Goal: Register for event/course

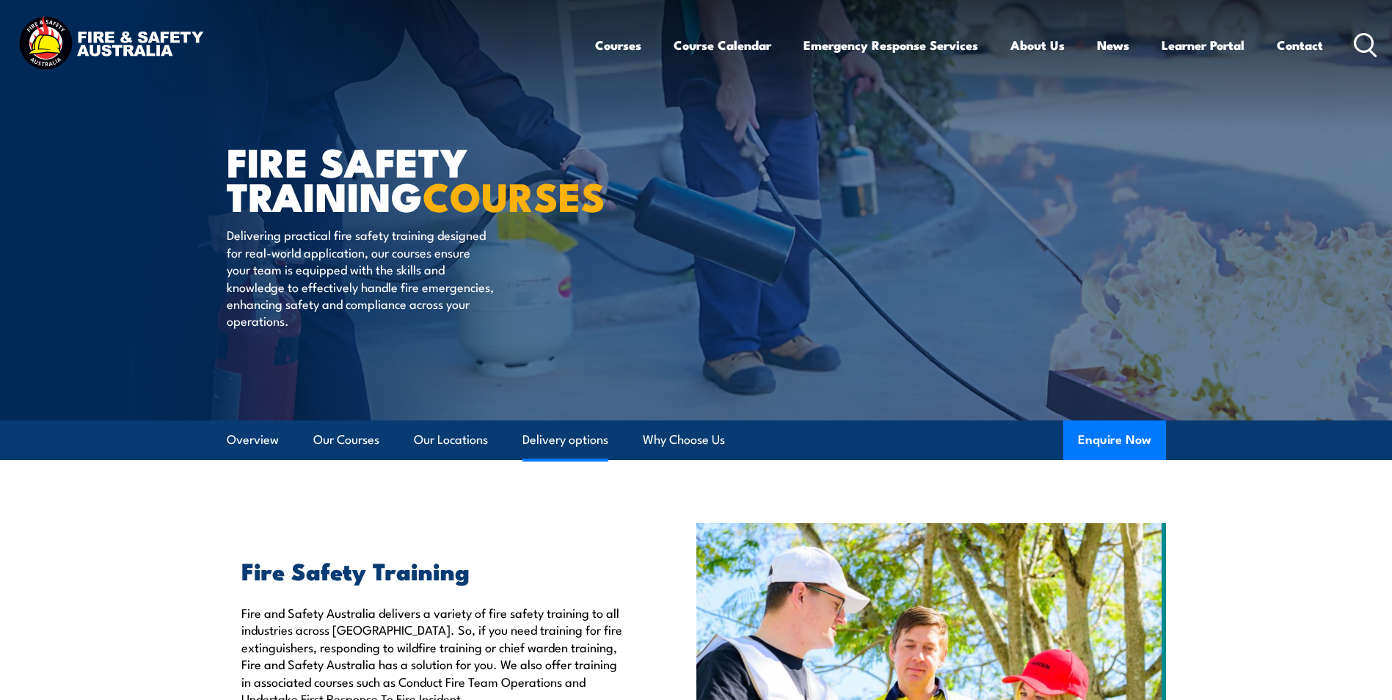
click at [565, 433] on link "Delivery options" at bounding box center [565, 439] width 86 height 39
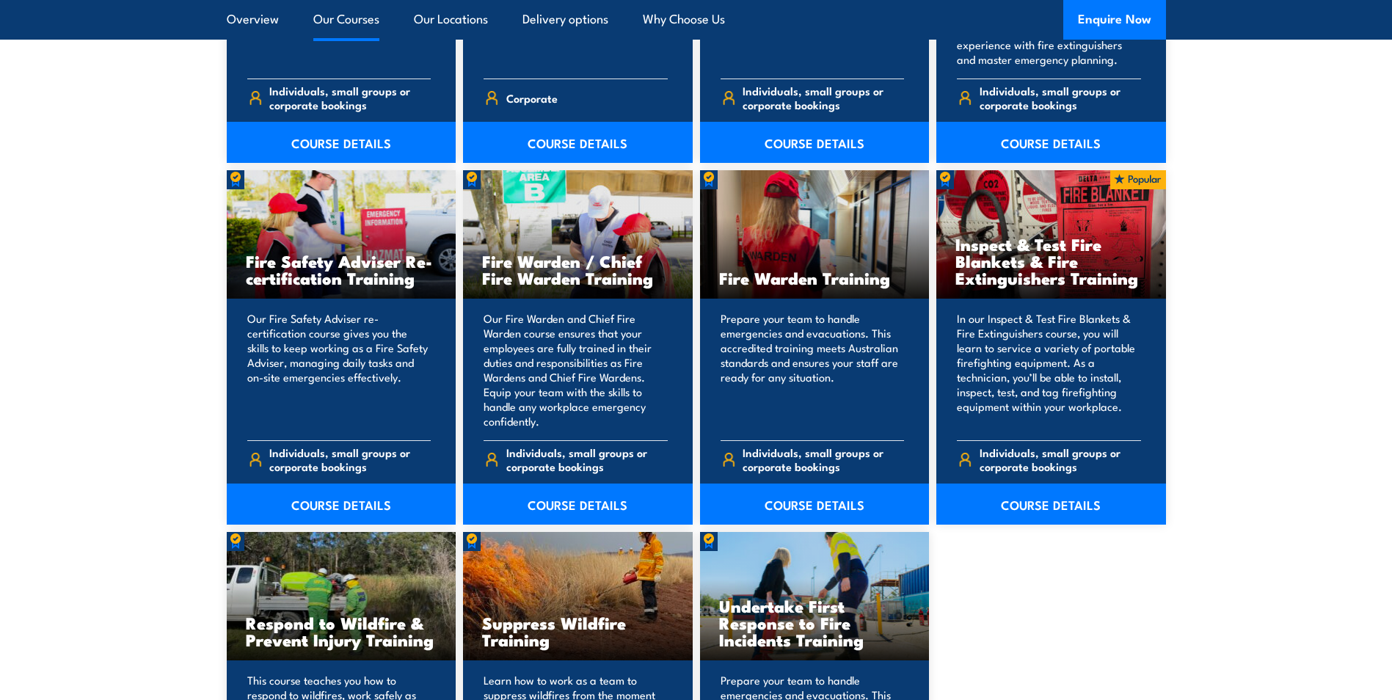
scroll to position [1463, 0]
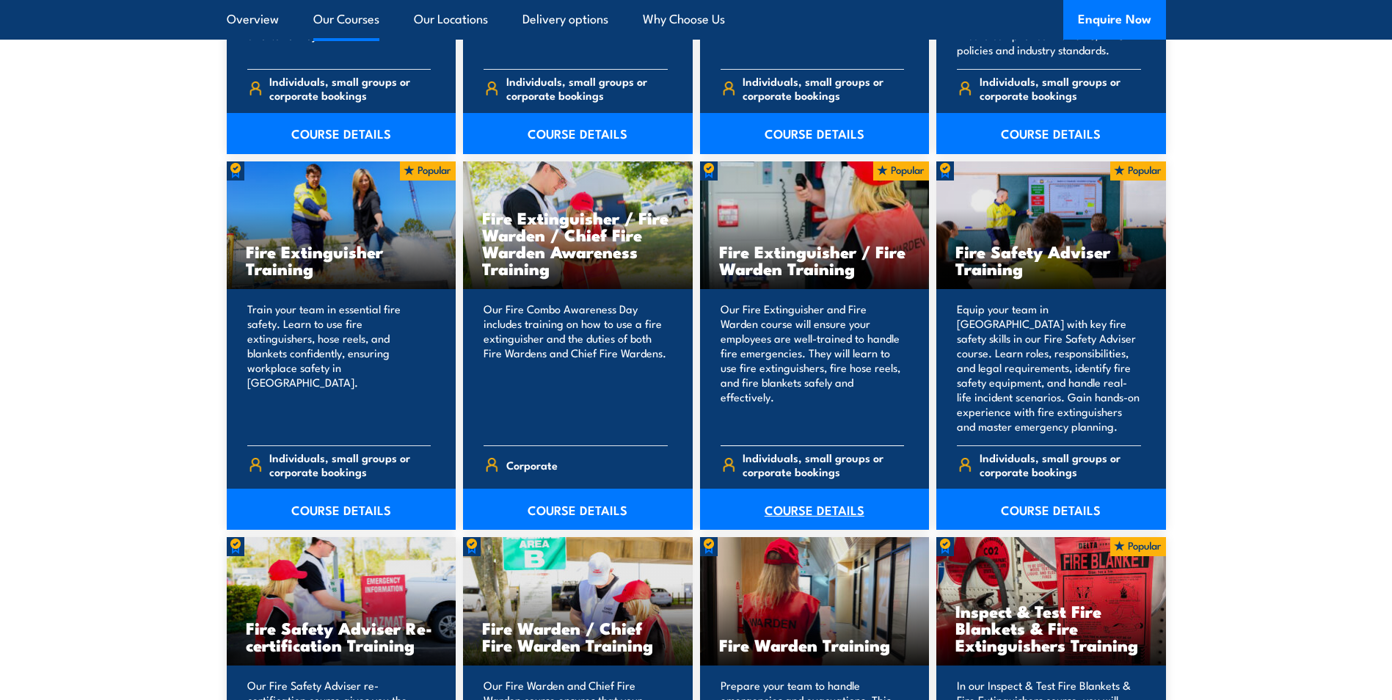
click at [793, 506] on link "COURSE DETAILS" at bounding box center [815, 509] width 230 height 41
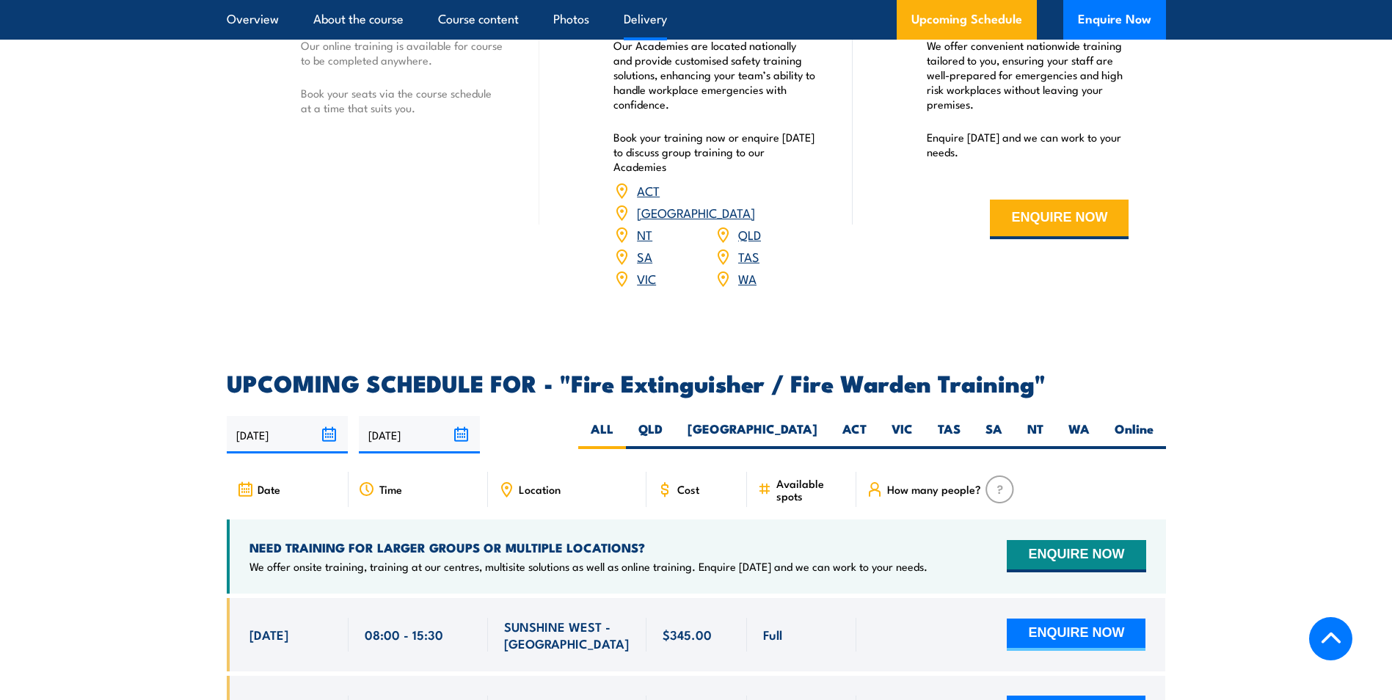
scroll to position [2128, 0]
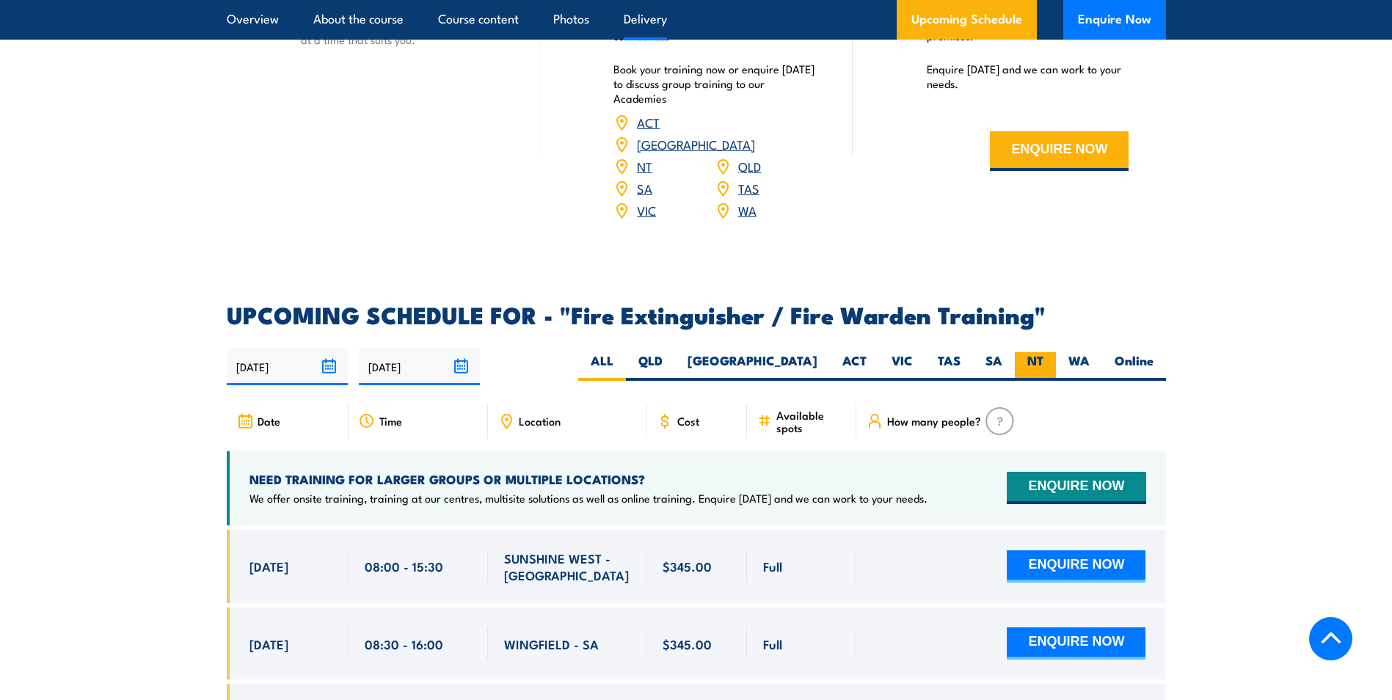
click at [1025, 352] on label "NT" at bounding box center [1035, 366] width 41 height 29
click at [1043, 352] on input "NT" at bounding box center [1048, 357] width 10 height 10
radio input "true"
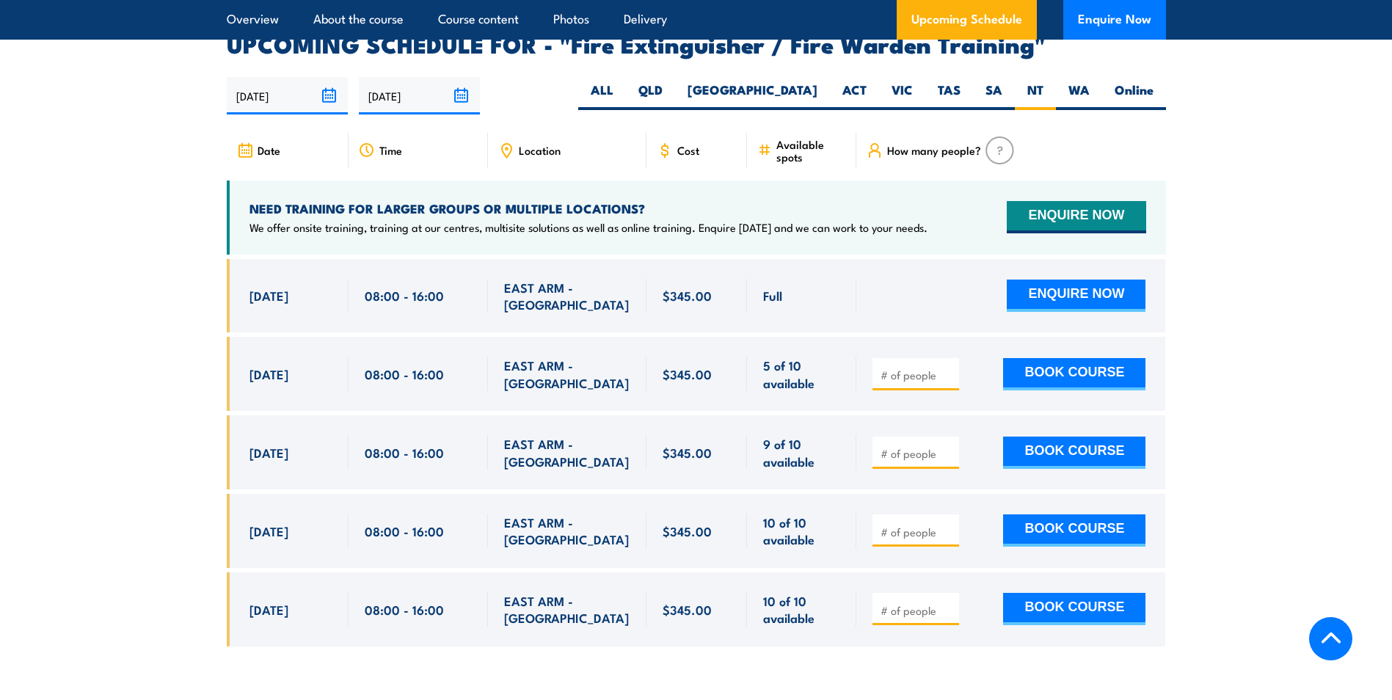
scroll to position [2409, 0]
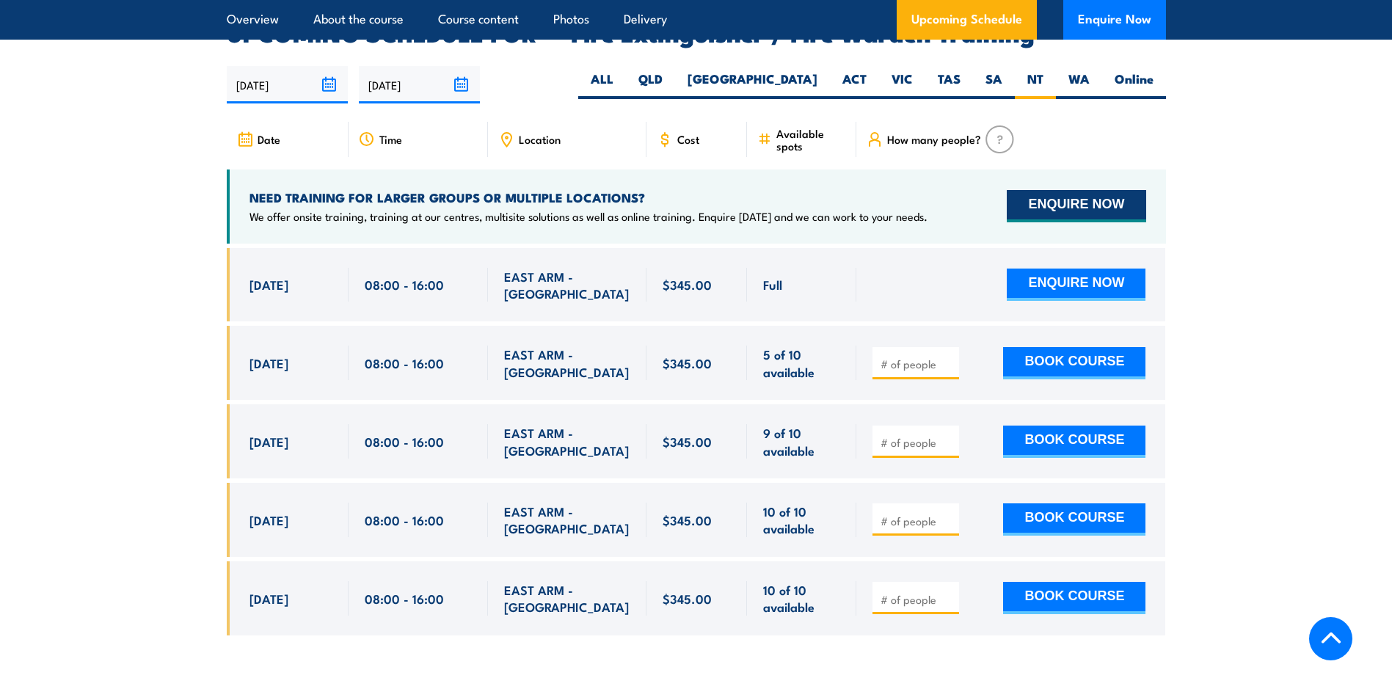
click at [1051, 190] on button "ENQUIRE NOW" at bounding box center [1076, 206] width 139 height 32
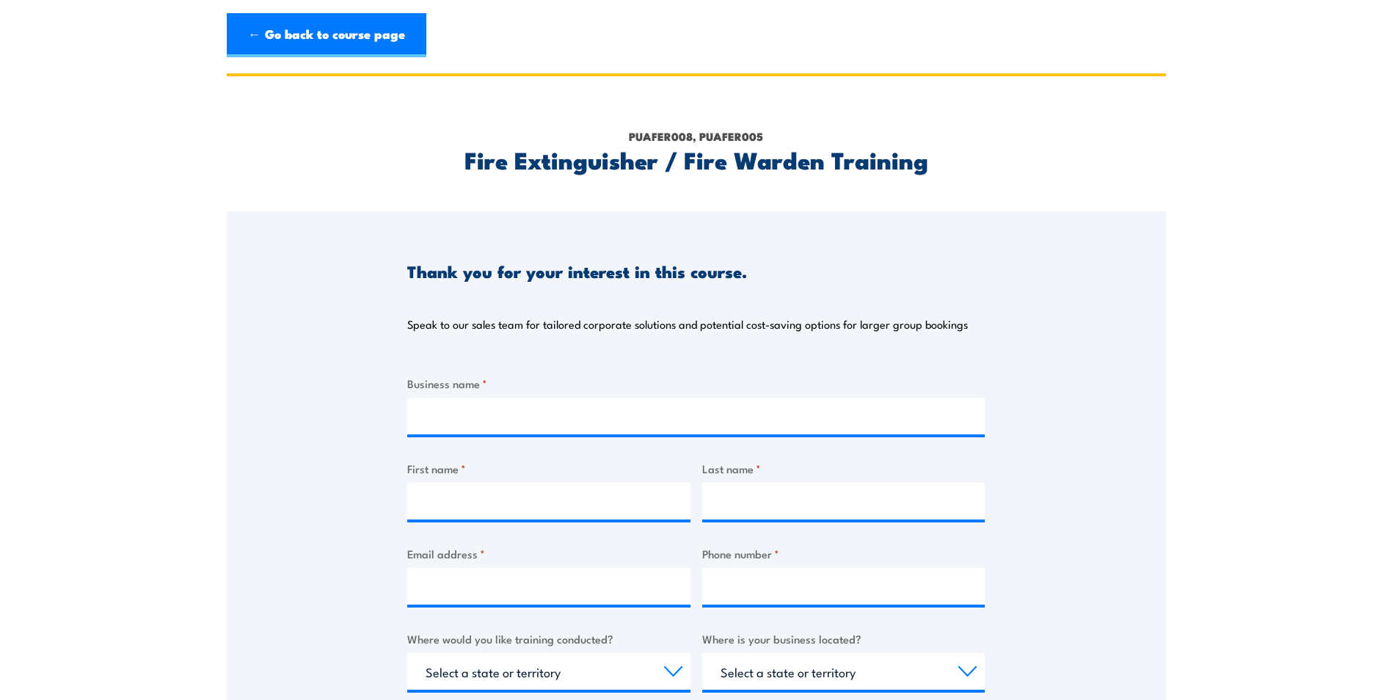
click at [27, 617] on section "PUAFER008, PUAFER005 Fire Extinguisher / Fire Warden Training Thank you for you…" at bounding box center [696, 560] width 1392 height 974
